Goal: Use online tool/utility: Utilize a website feature to perform a specific function

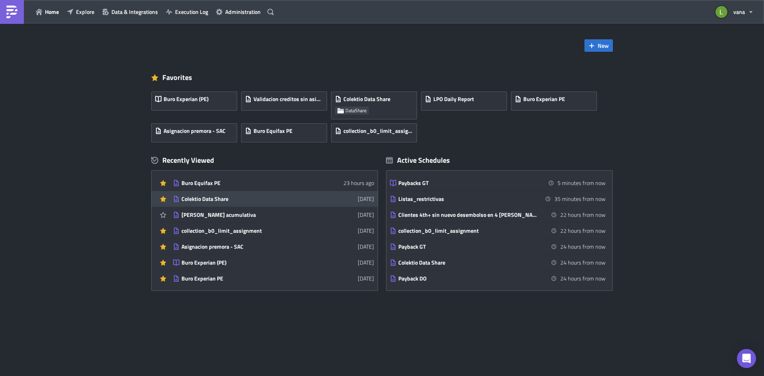
click at [227, 199] on div "Colektio Data Share" at bounding box center [251, 198] width 139 height 7
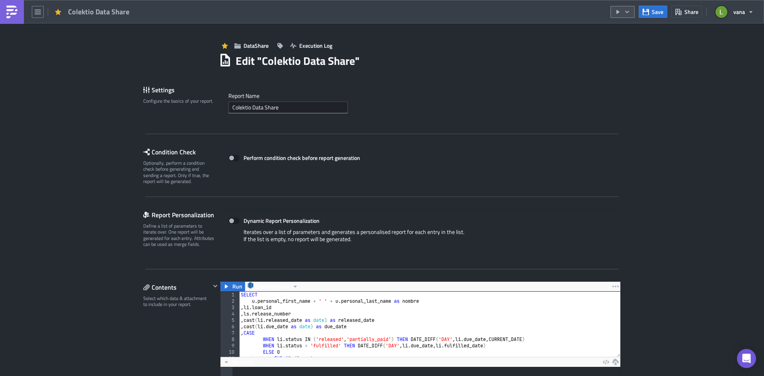
scroll to position [91, 400]
click at [631, 12] on icon "button" at bounding box center [627, 12] width 6 height 6
click at [628, 44] on div "Run Report" at bounding box center [647, 44] width 62 height 8
click at [8, 12] on img at bounding box center [12, 12] width 13 height 13
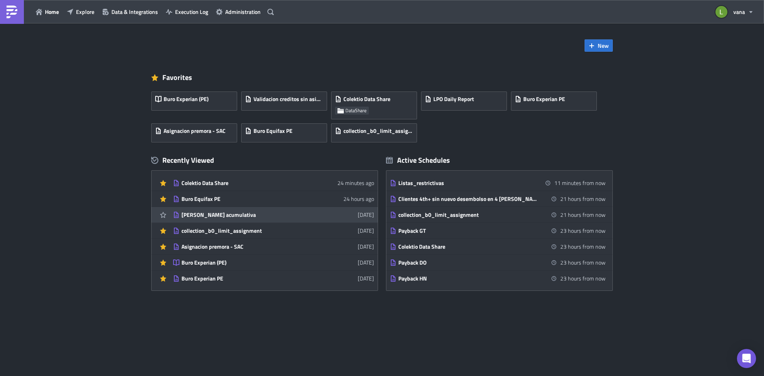
click at [217, 213] on div "[PERSON_NAME] acumulativa" at bounding box center [251, 214] width 139 height 7
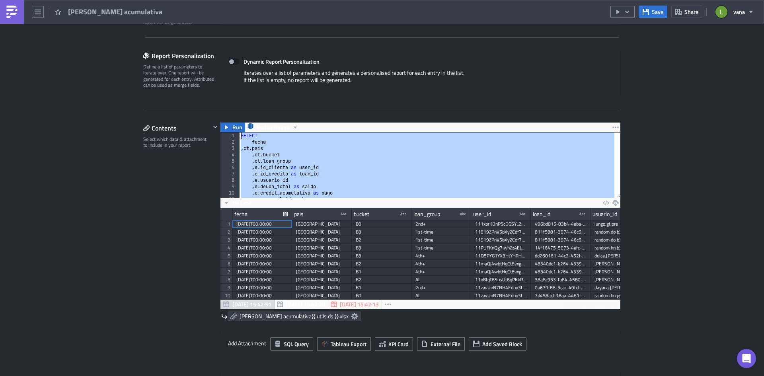
drag, startPoint x: 270, startPoint y: 188, endPoint x: 233, endPoint y: 135, distance: 65.7
click at [233, 135] on div ") 1 2 3 4 5 6 7 8 9 10 11 12 SELECT fecha , ct . pais , ct . bucket , ct . loan…" at bounding box center [421, 165] width 400 height 65
click at [164, 182] on div "Contents Select which data & attachment to include in your report." at bounding box center [176, 274] width 67 height 305
click at [321, 159] on div "SELECT fecha , [GEOGRAPHIC_DATA] . pais , ct . bucket , ct . loan_group , e . i…" at bounding box center [426, 165] width 375 height 65
type textarea ", [DOMAIN_NAME]_group"
